Goal: Information Seeking & Learning: Check status

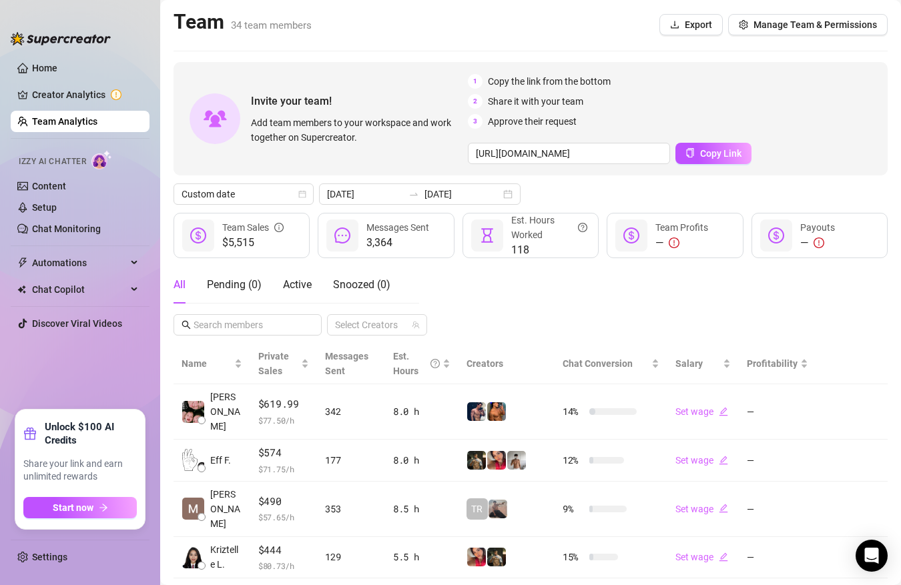
scroll to position [294, 0]
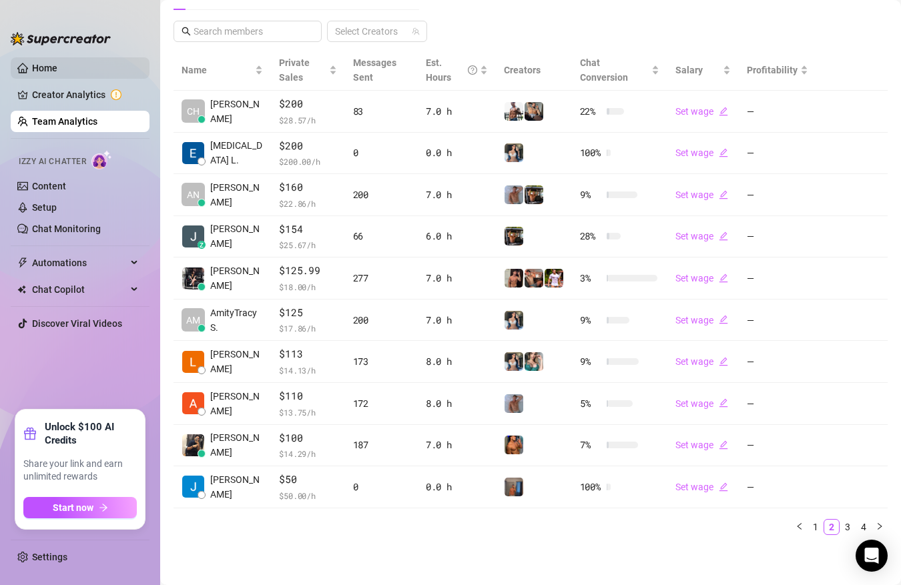
click at [57, 69] on link "Home" at bounding box center [44, 68] width 25 height 11
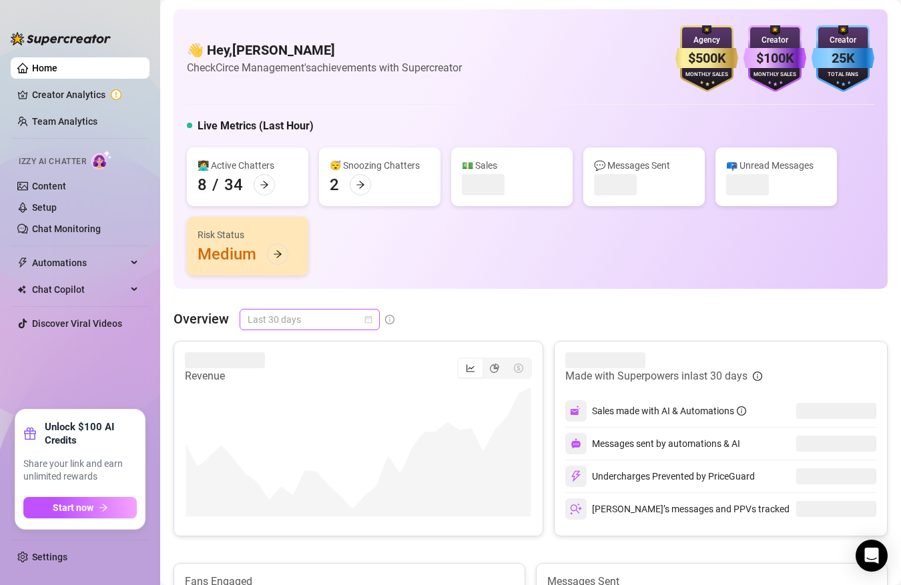
click at [285, 310] on span "Last 30 days" at bounding box center [310, 320] width 124 height 20
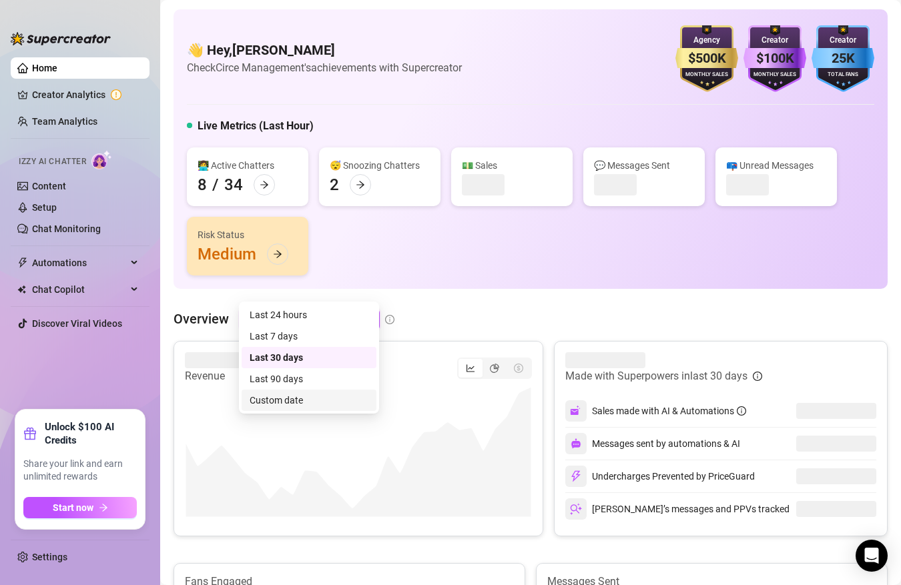
click at [298, 398] on div "Custom date" at bounding box center [309, 400] width 119 height 15
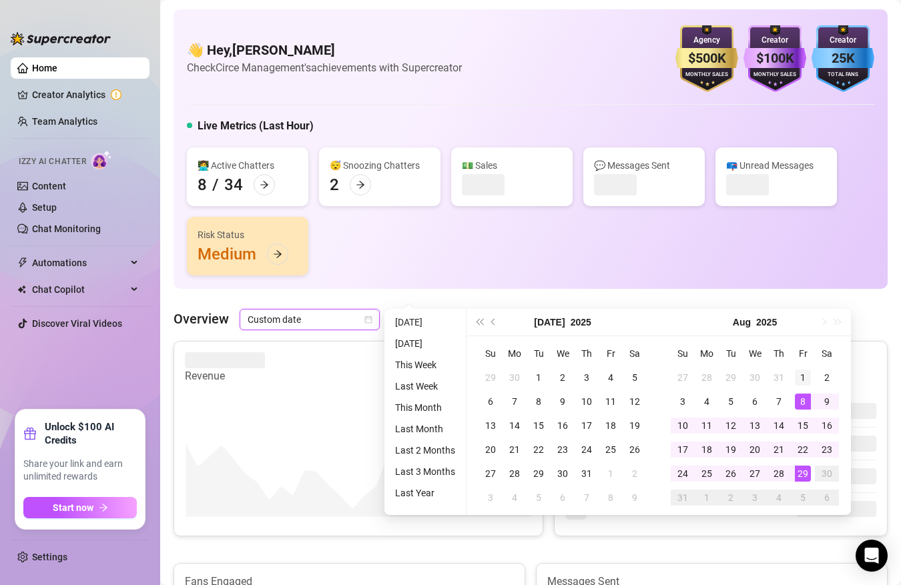
type input "[DATE]"
click at [805, 366] on td "1" at bounding box center [803, 378] width 24 height 24
type input "[DATE]"
click at [779, 469] on div "28" at bounding box center [779, 474] width 16 height 16
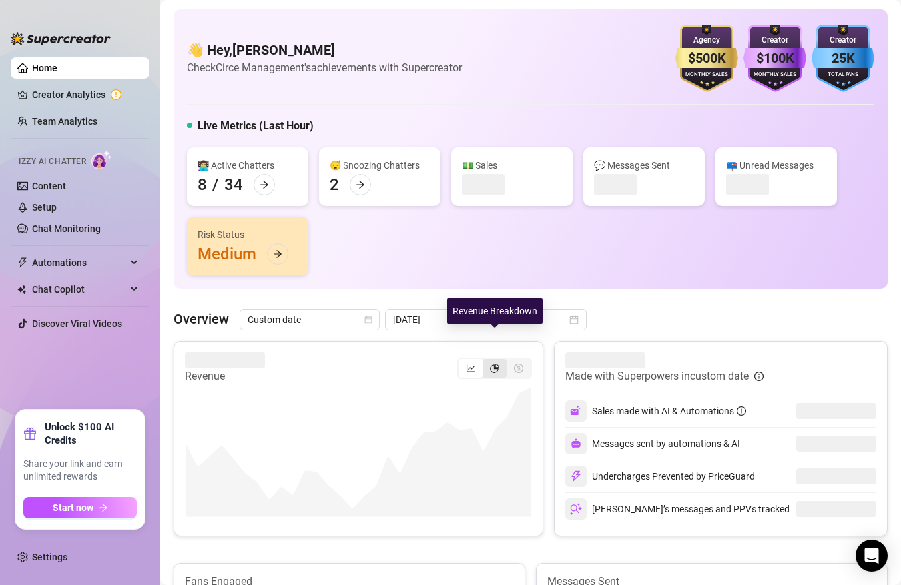
click at [499, 359] on div "segmented control" at bounding box center [494, 368] width 24 height 19
click at [486, 361] on input "segmented control" at bounding box center [486, 361] width 0 height 0
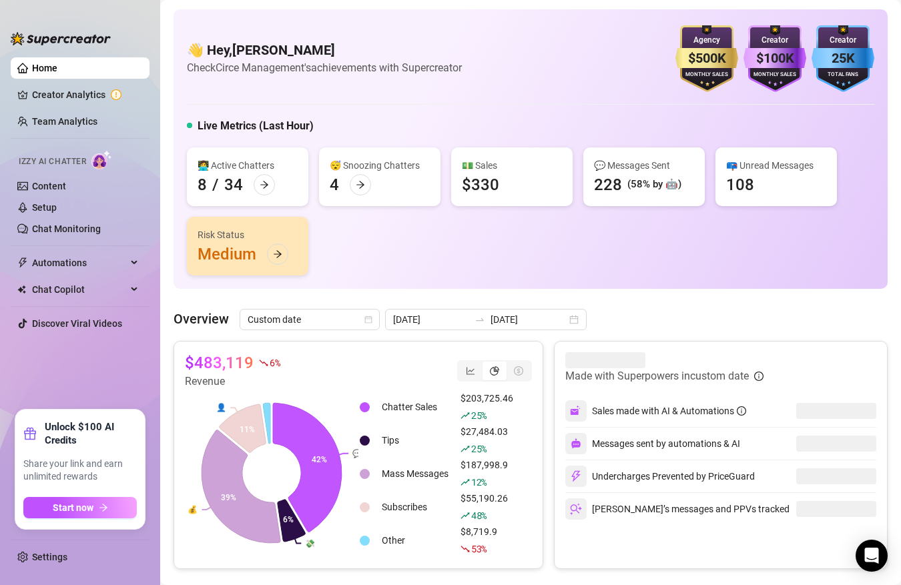
scroll to position [50, 0]
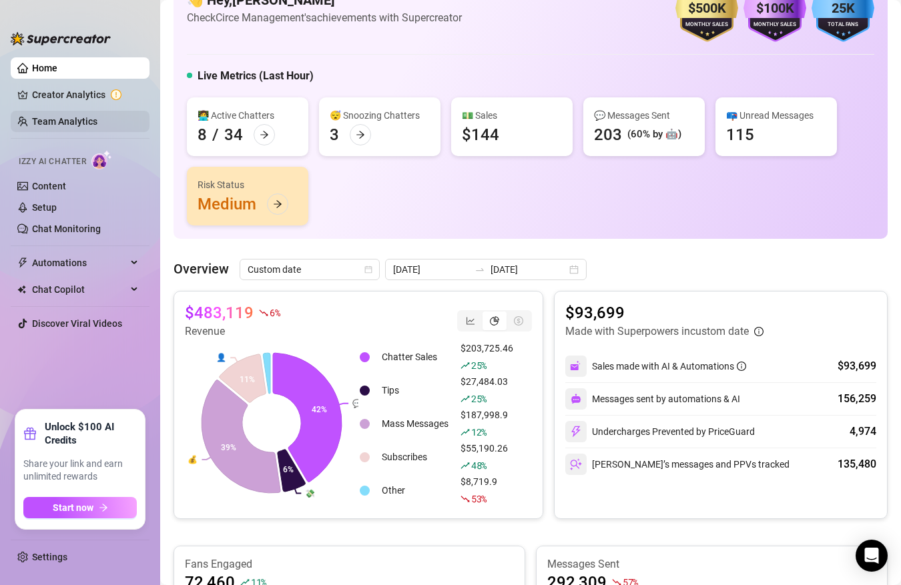
click at [64, 123] on link "Team Analytics" at bounding box center [64, 121] width 65 height 11
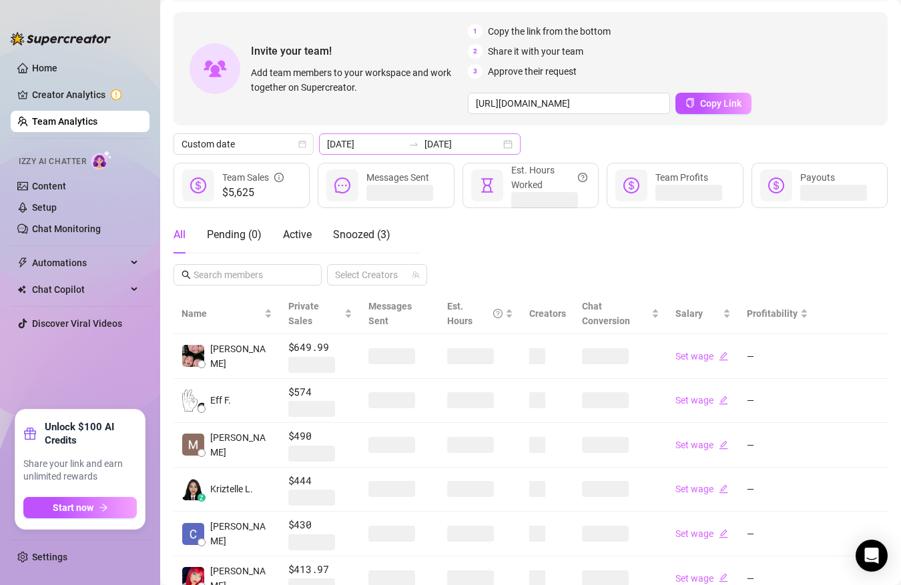
click at [408, 143] on icon "swap-right" at bounding box center [413, 144] width 11 height 11
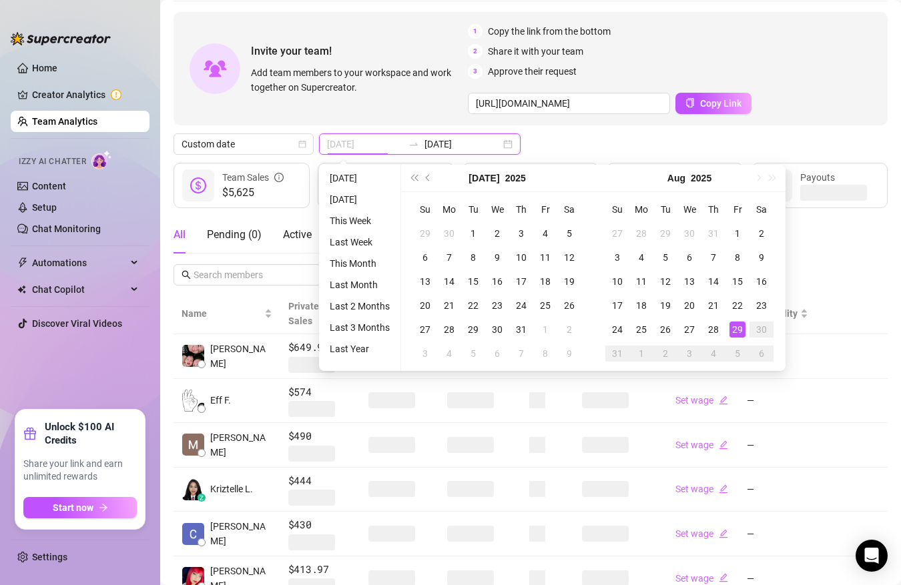
type input "[DATE]"
click at [733, 326] on div "29" at bounding box center [737, 330] width 16 height 16
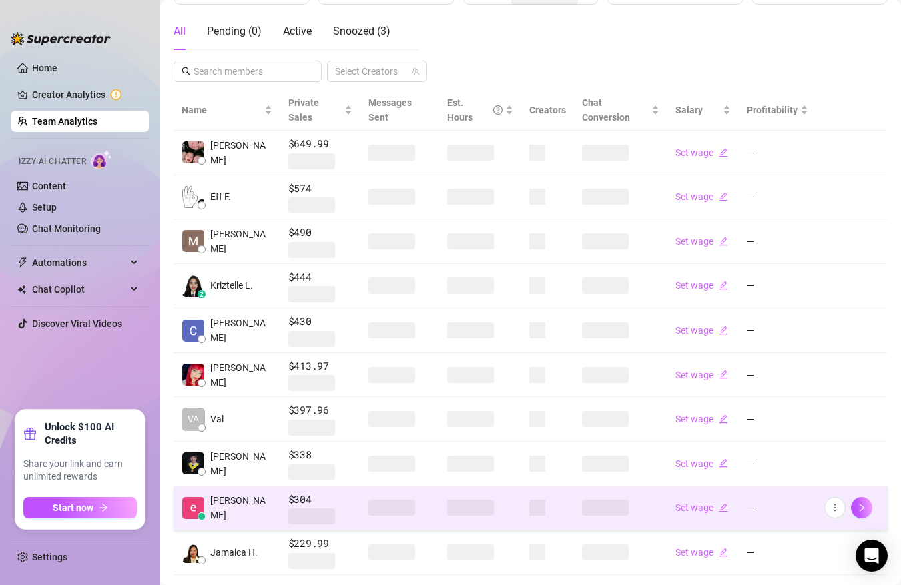
scroll to position [306, 0]
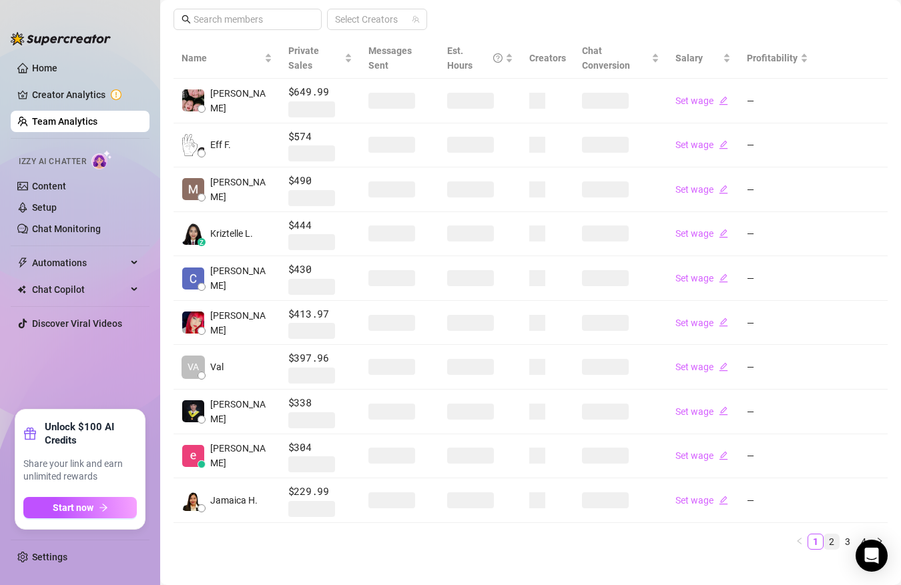
click at [829, 534] on link "2" at bounding box center [831, 541] width 15 height 15
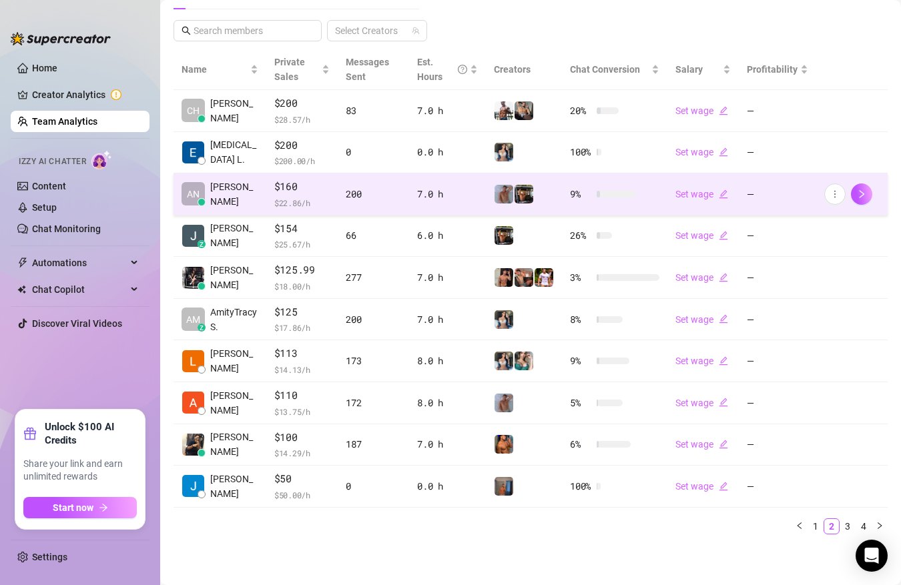
scroll to position [294, 0]
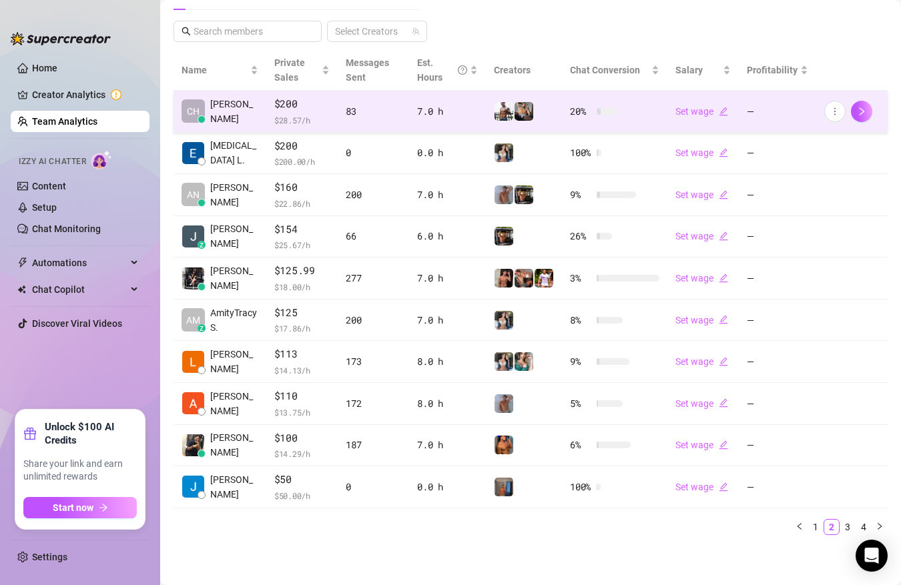
click at [627, 119] on td "20 %" at bounding box center [614, 112] width 105 height 42
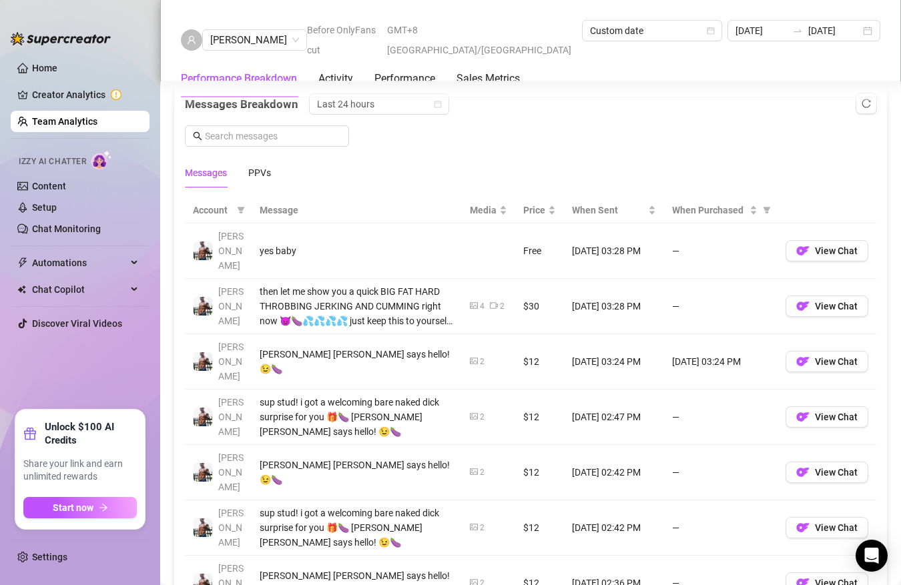
scroll to position [795, 0]
